Goal: Transaction & Acquisition: Book appointment/travel/reservation

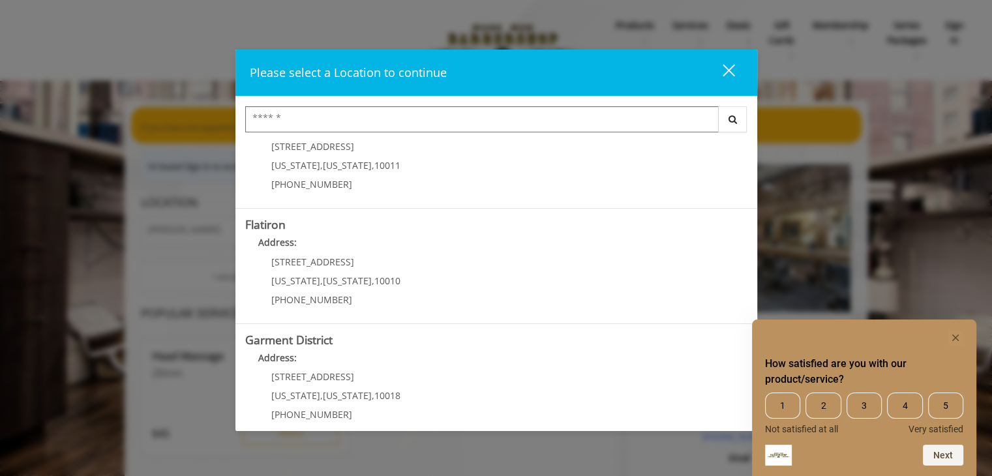
scroll to position [289, 0]
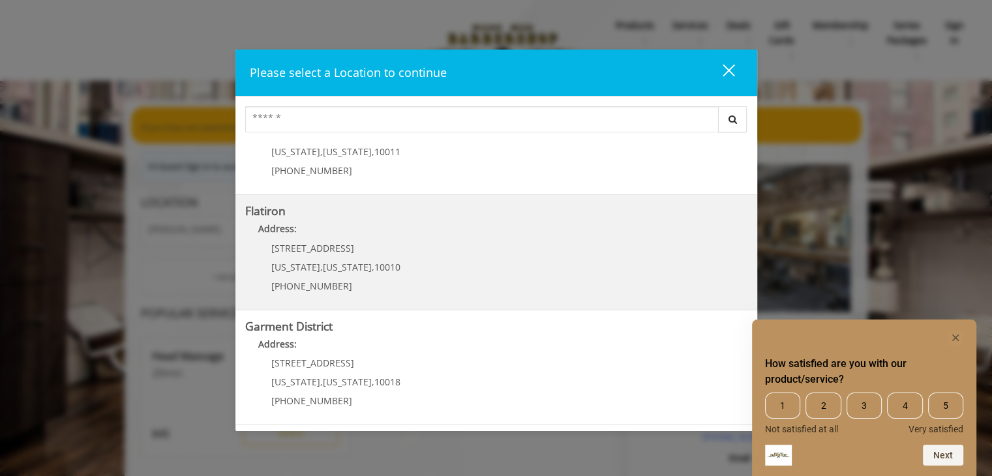
click at [277, 246] on span "[STREET_ADDRESS]" at bounding box center [312, 248] width 83 height 12
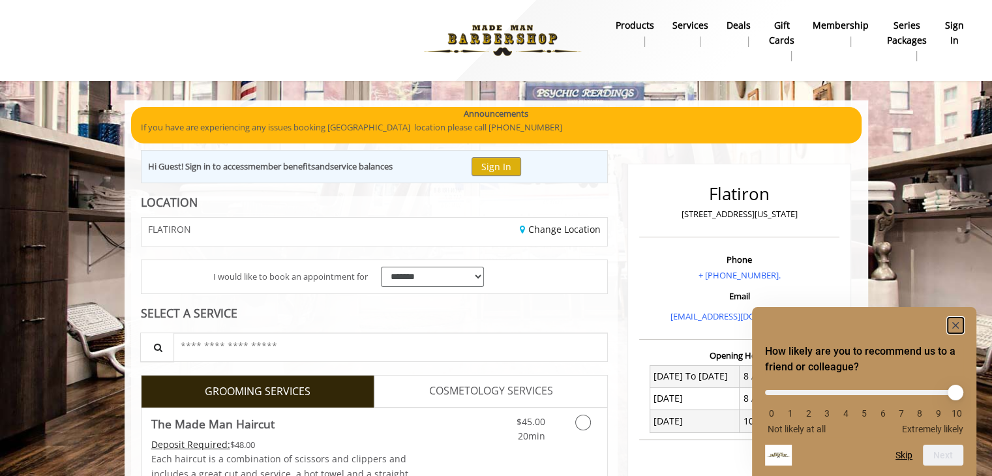
click at [954, 323] on icon "Hide survey" at bounding box center [955, 325] width 7 height 7
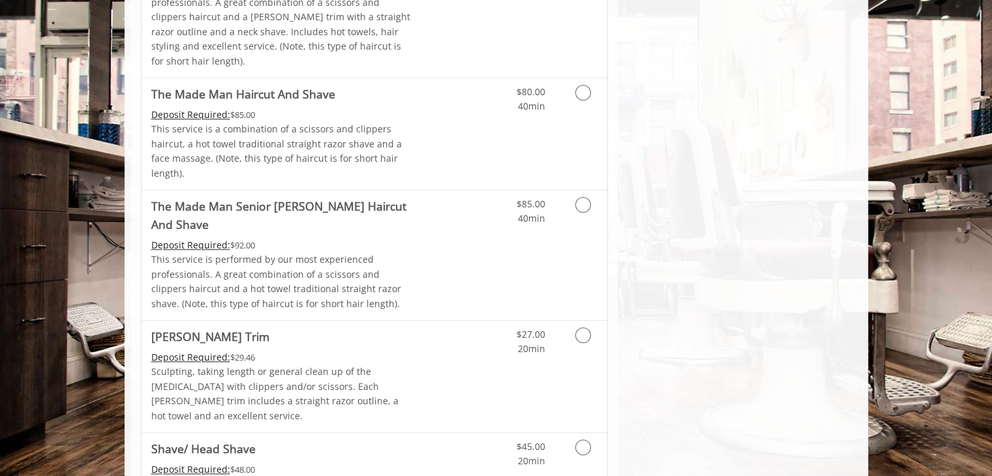
scroll to position [1353, 0]
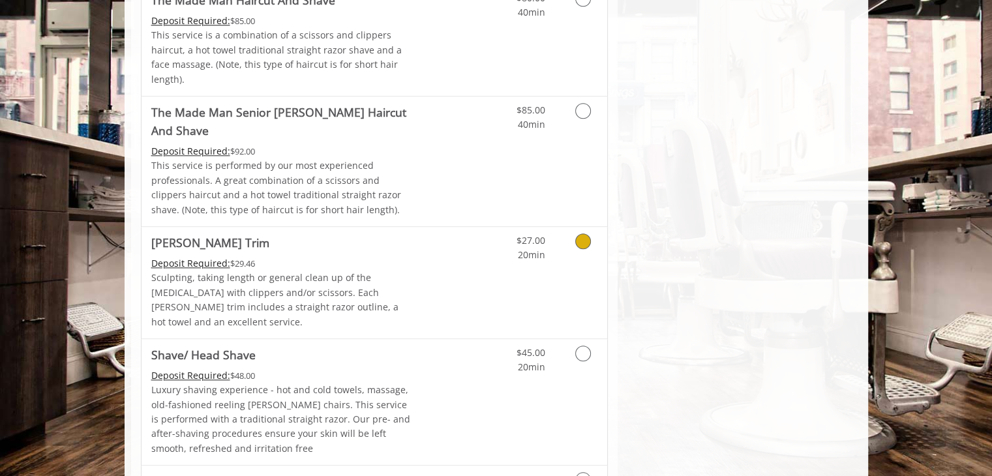
click at [582, 233] on icon "Grooming services" at bounding box center [583, 241] width 16 height 16
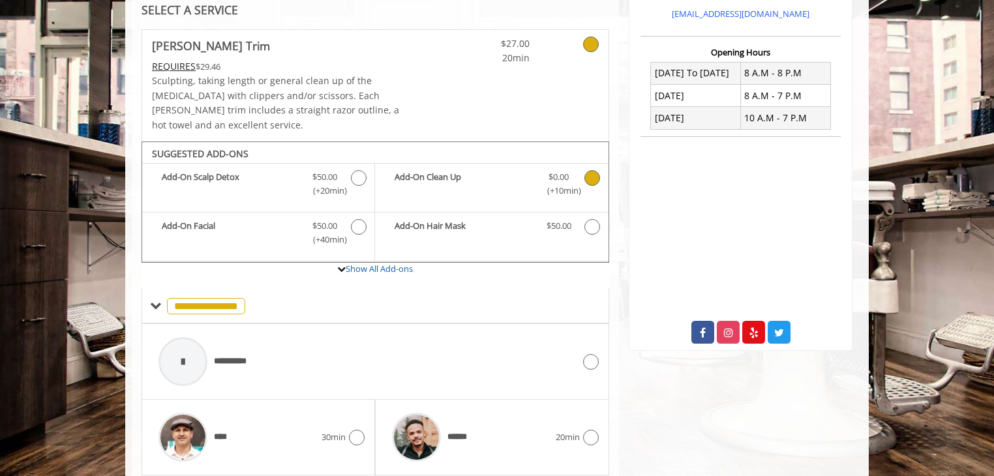
scroll to position [429, 0]
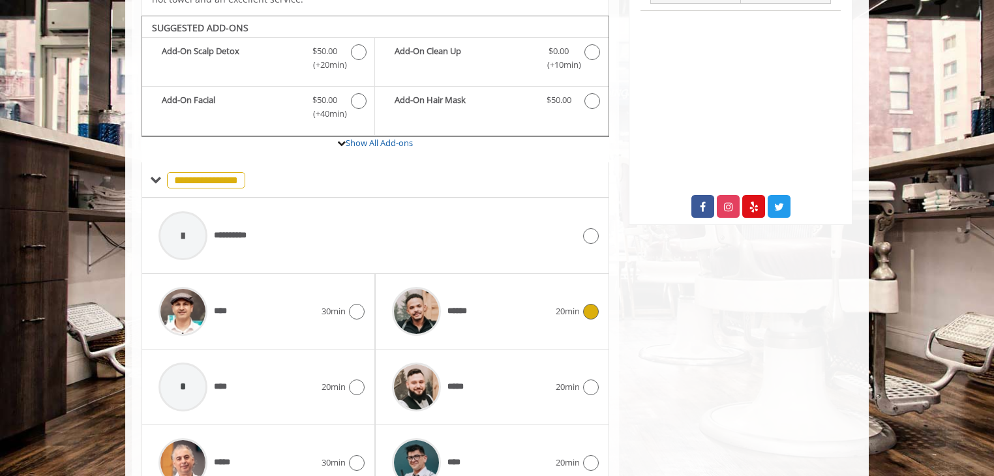
click at [587, 304] on icon at bounding box center [591, 312] width 16 height 16
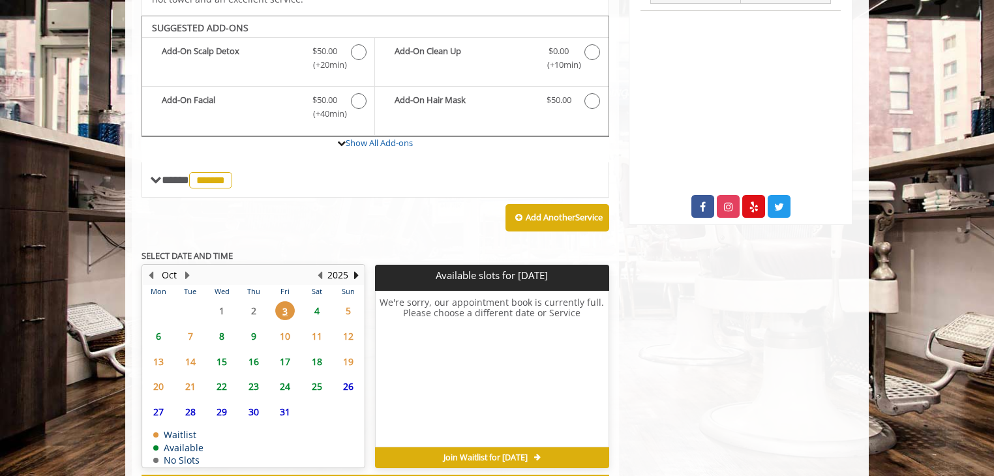
click at [315, 301] on span "4" at bounding box center [317, 310] width 20 height 19
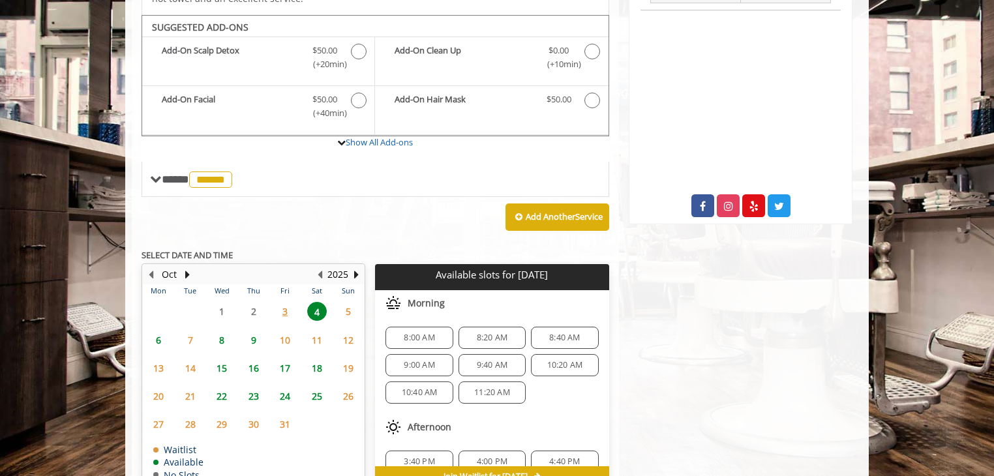
scroll to position [488, 0]
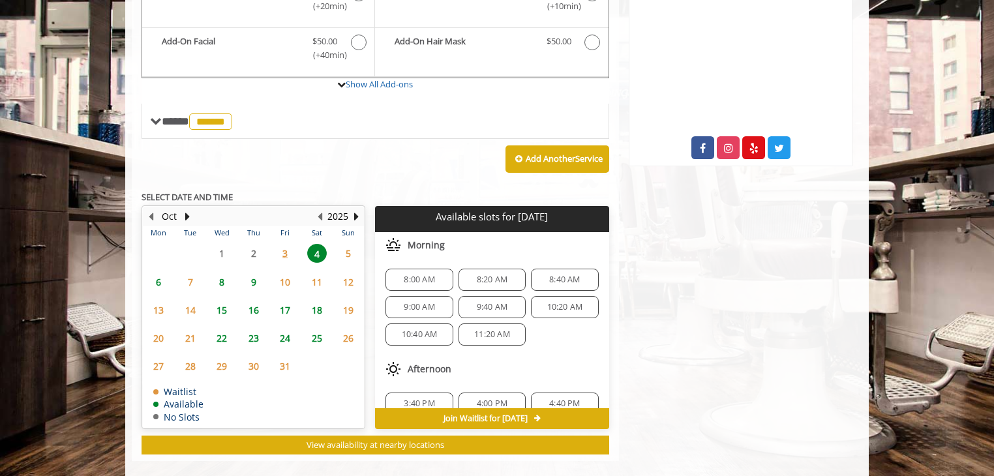
click at [488, 329] on span "11:20 AM" at bounding box center [492, 334] width 36 height 10
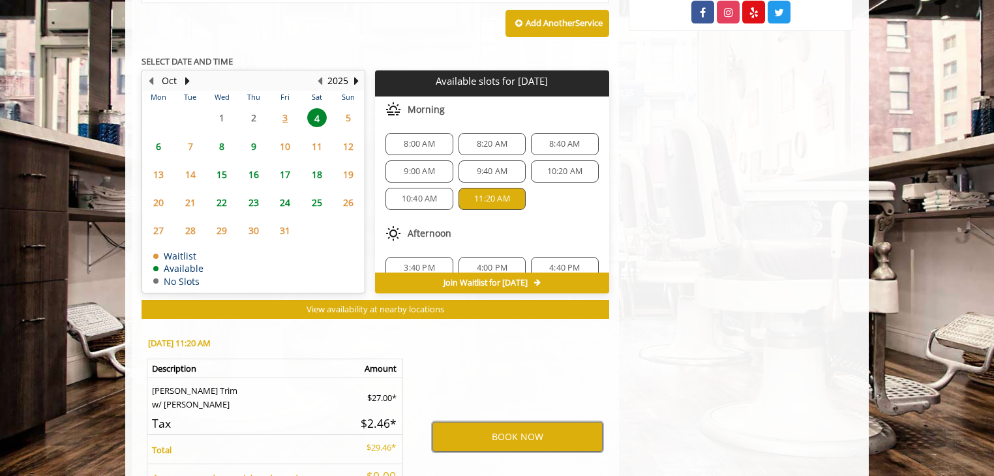
scroll to position [622, 0]
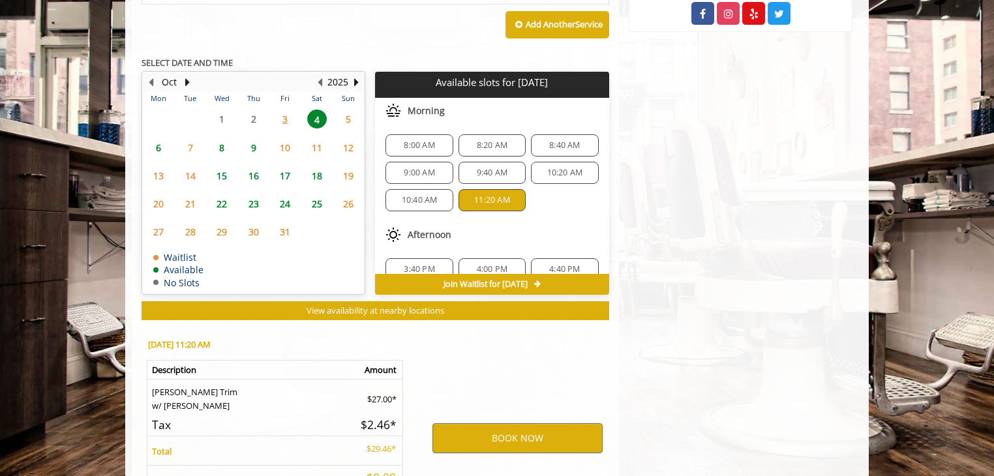
click at [426, 140] on span "8:00 AM" at bounding box center [419, 145] width 31 height 10
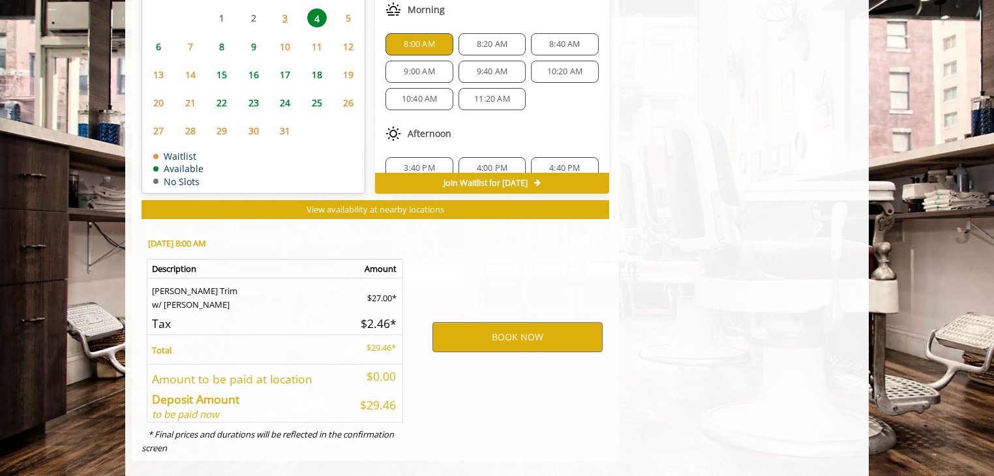
click at [524, 322] on button "BOOK NOW" at bounding box center [517, 337] width 170 height 30
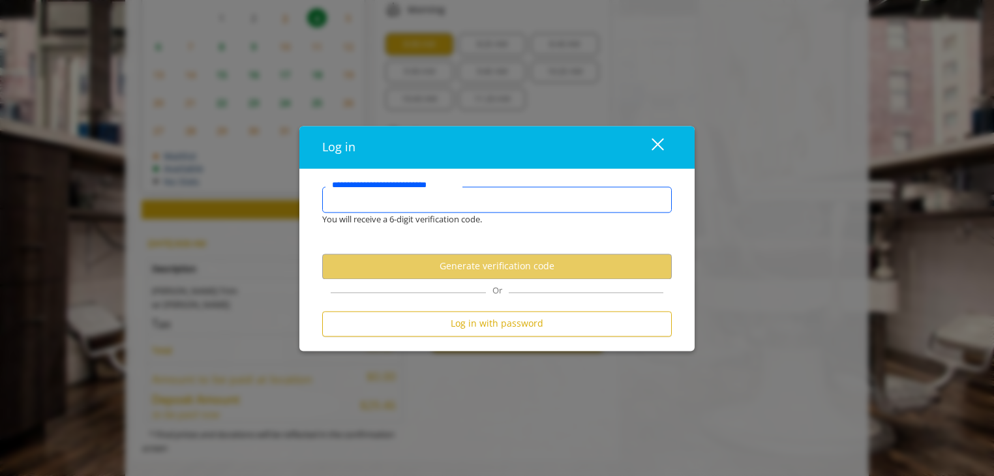
click at [457, 203] on input "**********" at bounding box center [496, 199] width 349 height 26
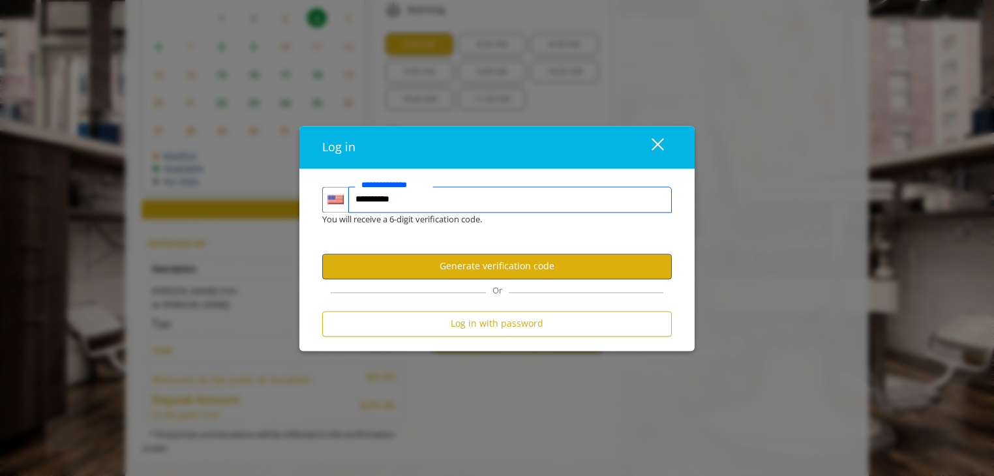
type input "**********"
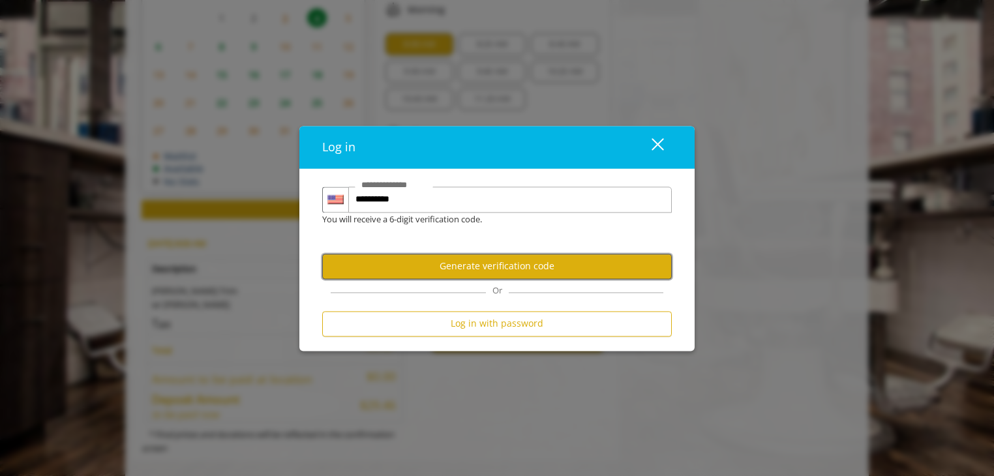
click at [444, 269] on button "Generate verification code" at bounding box center [496, 266] width 349 height 25
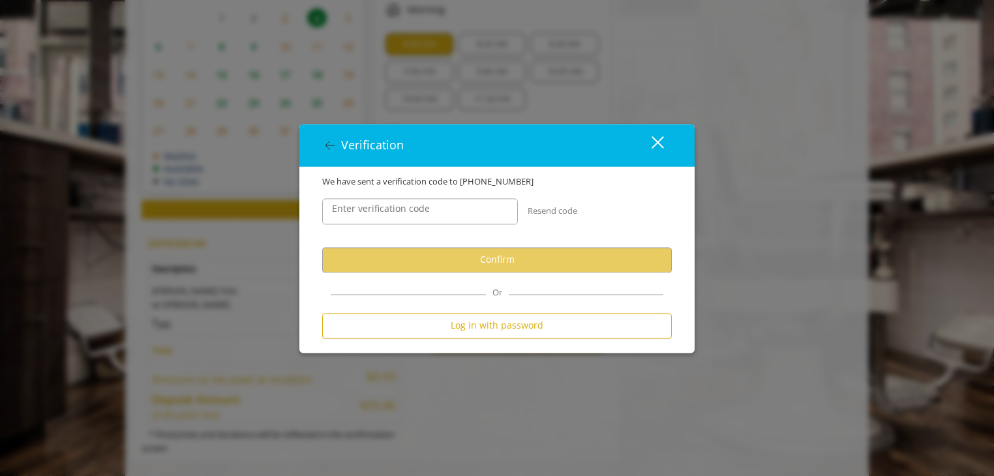
scroll to position [0, 0]
click at [417, 216] on label "Enter verification code" at bounding box center [380, 208] width 111 height 14
click at [417, 216] on input "Enter verification code" at bounding box center [420, 211] width 196 height 26
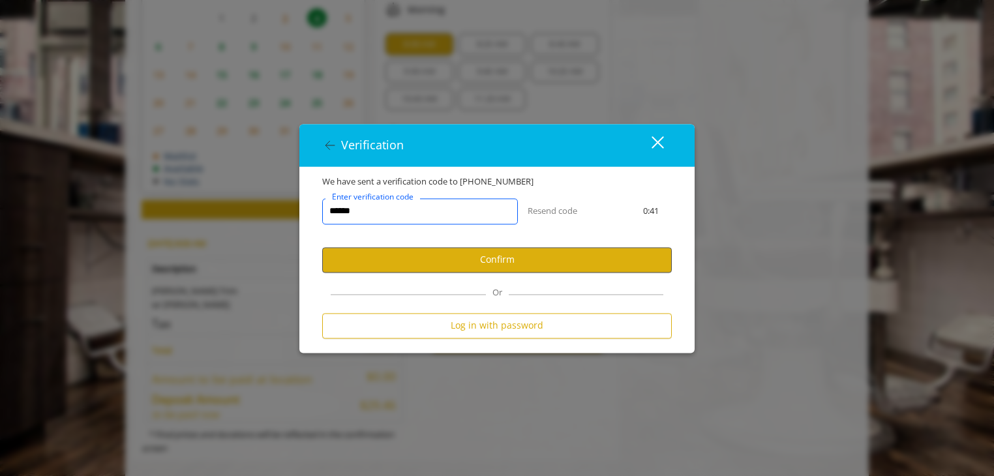
type input "******"
click at [443, 261] on button "Confirm" at bounding box center [496, 259] width 349 height 25
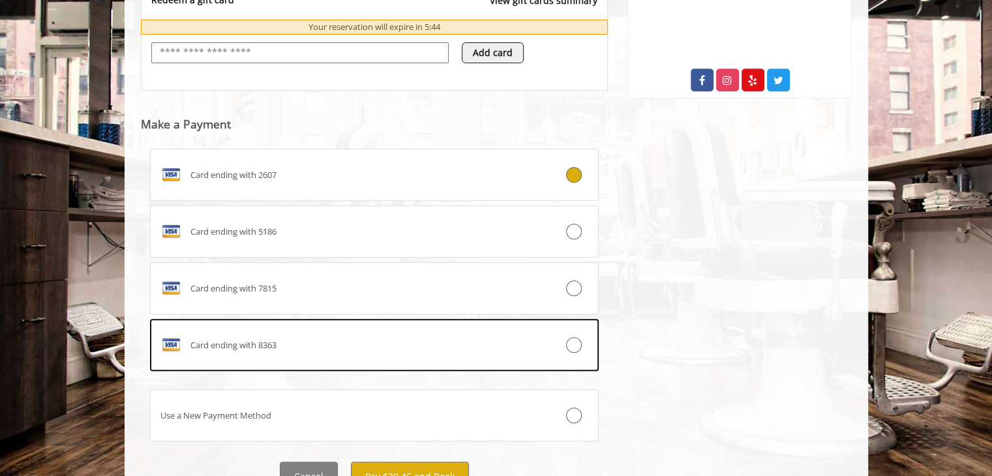
scroll to position [615, 0]
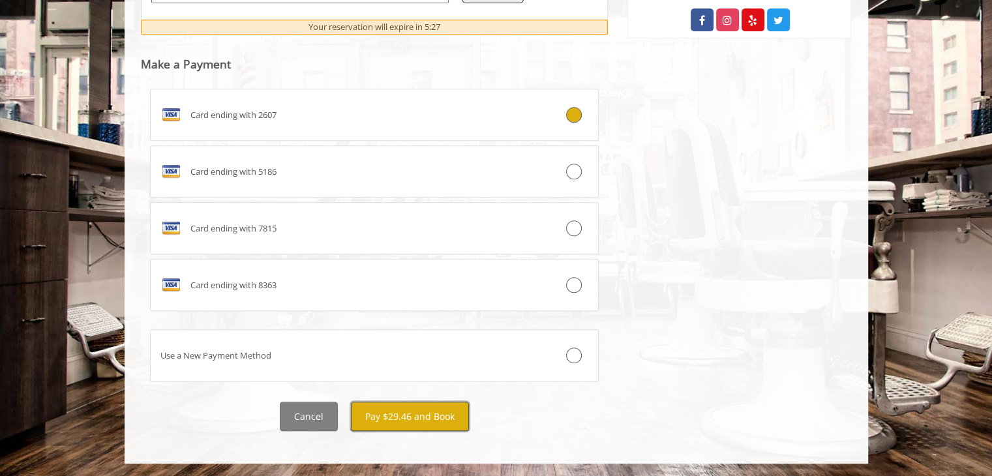
click at [410, 410] on button "Pay $29.46 and Book" at bounding box center [410, 416] width 118 height 29
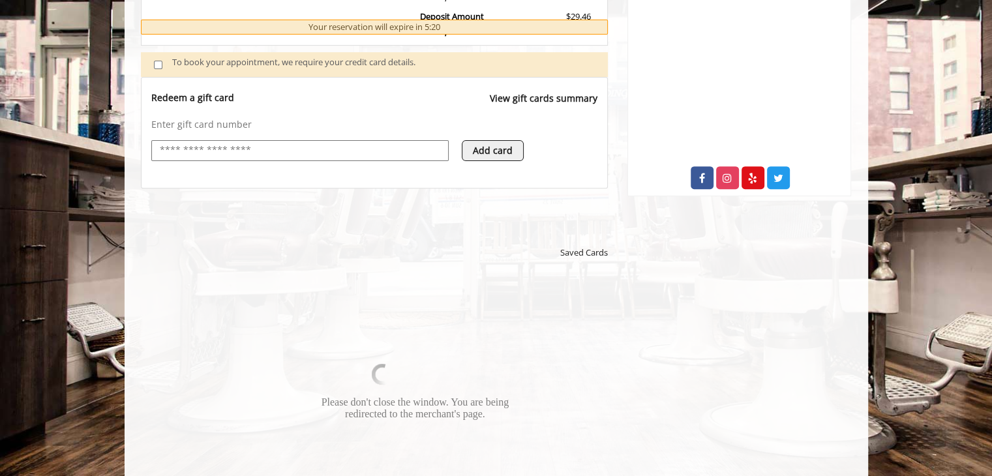
scroll to position [456, 0]
